Goal: Task Accomplishment & Management: Manage account settings

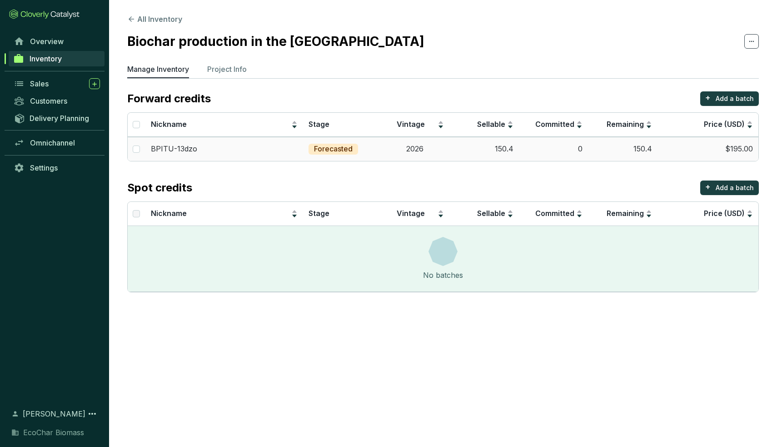
click at [669, 150] on td "$195.00" at bounding box center [708, 149] width 101 height 24
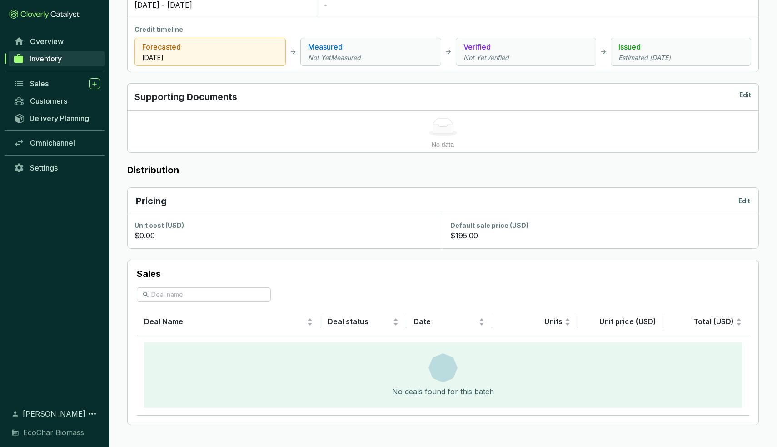
scroll to position [336, 0]
click at [485, 232] on section "$195.00" at bounding box center [600, 235] width 301 height 11
click at [466, 237] on p "$195.00" at bounding box center [464, 235] width 28 height 11
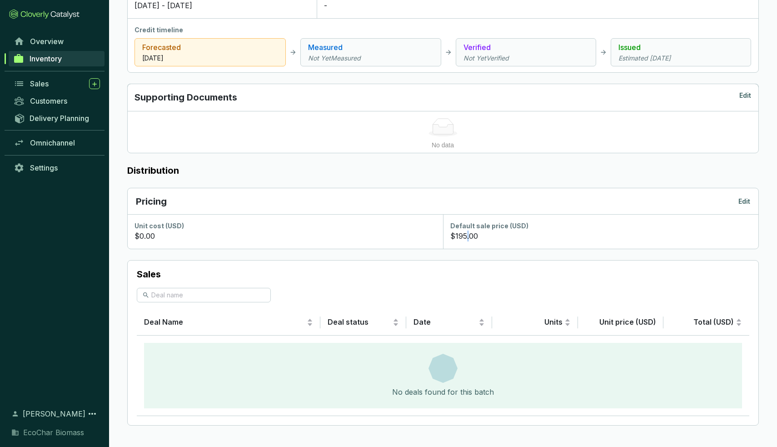
click at [466, 237] on p "$195.00" at bounding box center [464, 235] width 28 height 11
click at [744, 200] on p "Edit" at bounding box center [745, 201] width 12 height 9
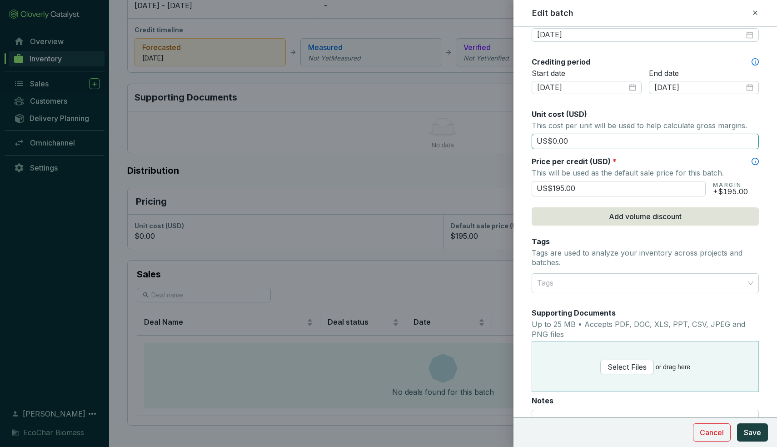
scroll to position [294, 0]
click at [585, 192] on input "US$195.00" at bounding box center [619, 187] width 174 height 15
type input "US$210.00"
click at [748, 433] on span "Save" at bounding box center [752, 432] width 17 height 11
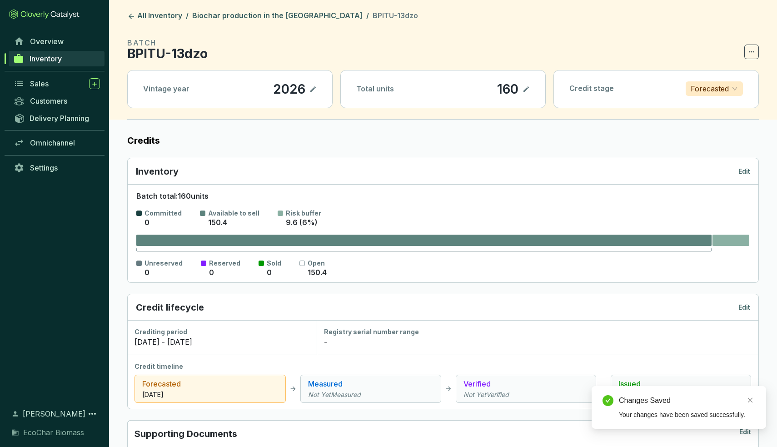
scroll to position [0, 0]
